Goal: Task Accomplishment & Management: Use online tool/utility

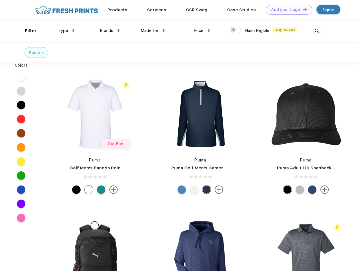
click at [287, 10] on link "Add your Logo Design Tool" at bounding box center [289, 10] width 47 height 10
click at [0, 0] on div "Design Tool" at bounding box center [0, 0] width 0 height 0
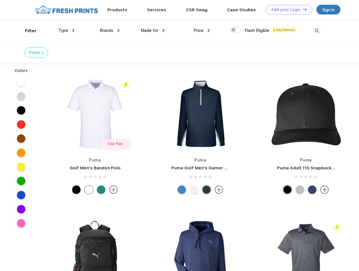
click at [303, 9] on link "Add your Logo Design Tool" at bounding box center [289, 10] width 47 height 10
click at [27, 31] on div "Filter" at bounding box center [31, 31] width 12 height 6
click at [67, 30] on span "Type" at bounding box center [63, 30] width 10 height 5
click at [110, 30] on span "Brands" at bounding box center [107, 30] width 14 height 5
click at [153, 30] on span "Made for" at bounding box center [150, 30] width 18 height 5
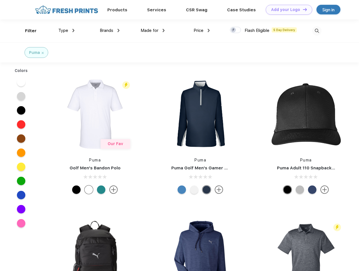
click at [202, 30] on span "Price" at bounding box center [199, 30] width 10 height 5
click at [236, 30] on div at bounding box center [235, 30] width 11 height 6
click at [234, 30] on input "checkbox" at bounding box center [232, 29] width 4 height 4
click at [317, 31] on img at bounding box center [316, 30] width 9 height 9
